Goal: Task Accomplishment & Management: Complete application form

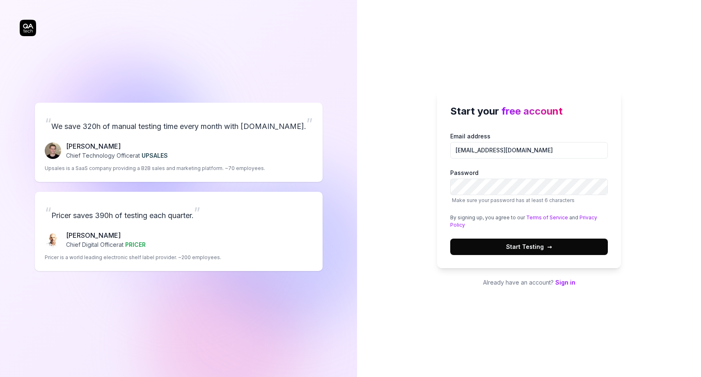
type input "aidan@getflashy.com"
click at [549, 243] on span "→" at bounding box center [549, 246] width 5 height 9
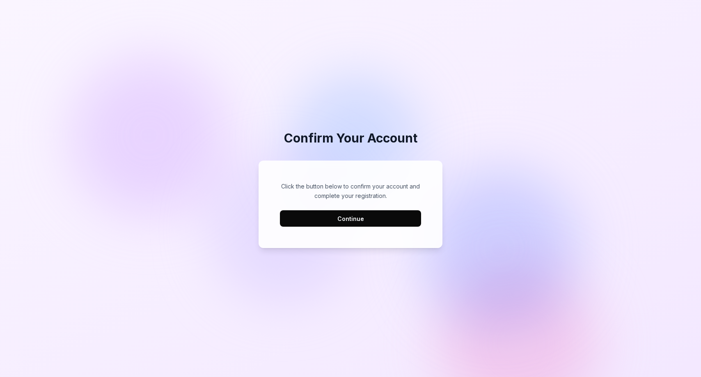
click at [363, 219] on button "Continue" at bounding box center [350, 218] width 141 height 16
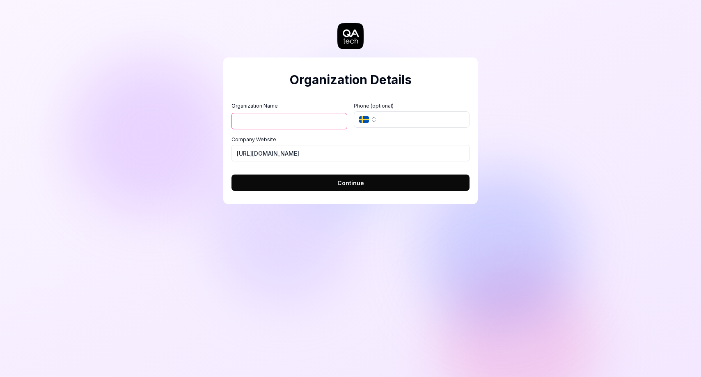
click at [360, 116] on icon "SE" at bounding box center [364, 119] width 10 height 7
